Goal: Task Accomplishment & Management: Use online tool/utility

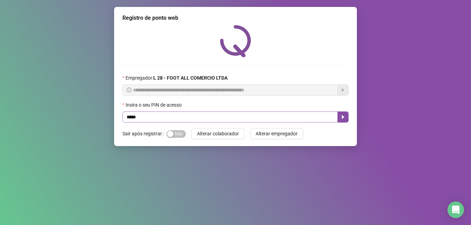
type input "*****"
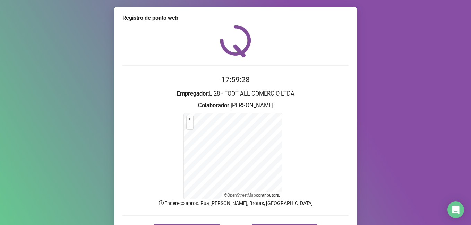
scroll to position [43, 0]
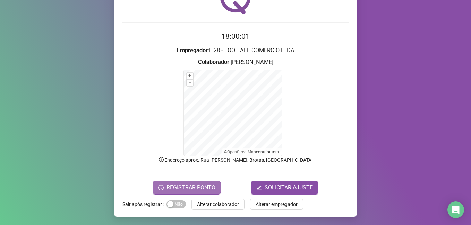
click at [158, 191] on button "REGISTRAR PONTO" at bounding box center [187, 188] width 68 height 14
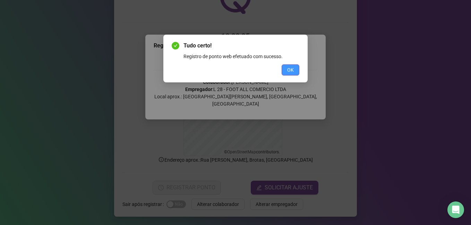
click at [289, 66] on span "OK" at bounding box center [290, 70] width 7 height 8
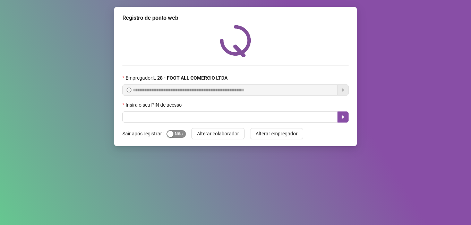
click at [172, 135] on div "button" at bounding box center [170, 134] width 6 height 6
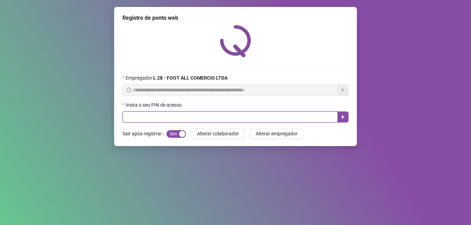
drag, startPoint x: 185, startPoint y: 115, endPoint x: 183, endPoint y: 108, distance: 7.5
click at [186, 115] on input "text" at bounding box center [229, 117] width 215 height 11
type input "*****"
click at [346, 115] on button "button" at bounding box center [342, 117] width 11 height 11
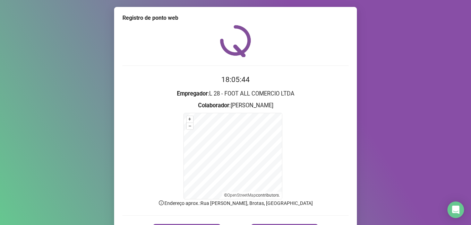
scroll to position [43, 0]
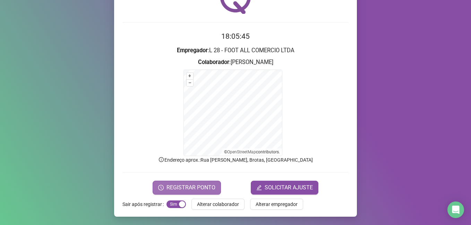
click at [194, 187] on span "REGISTRAR PONTO" at bounding box center [190, 188] width 49 height 8
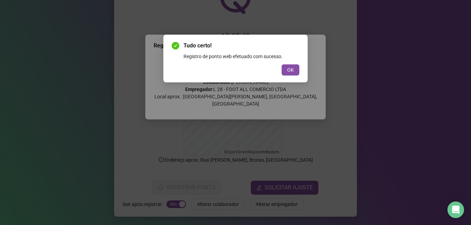
drag, startPoint x: 286, startPoint y: 67, endPoint x: 299, endPoint y: 34, distance: 35.7
click at [290, 64] on button "OK" at bounding box center [291, 69] width 18 height 11
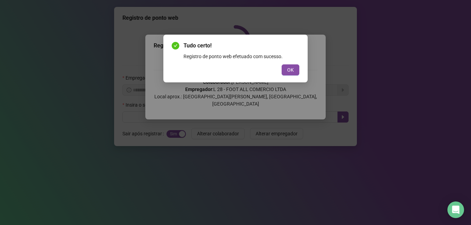
scroll to position [0, 0]
